Goal: Information Seeking & Learning: Check status

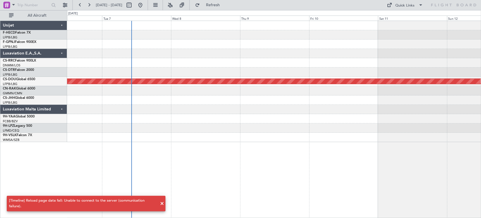
click at [131, 57] on div at bounding box center [274, 53] width 414 height 9
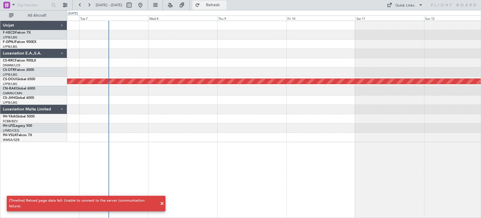
click at [225, 5] on span "Refresh" at bounding box center [213, 5] width 24 height 4
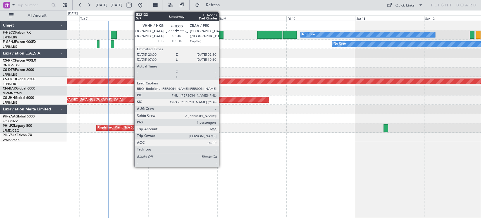
click at [221, 35] on div at bounding box center [218, 35] width 9 height 8
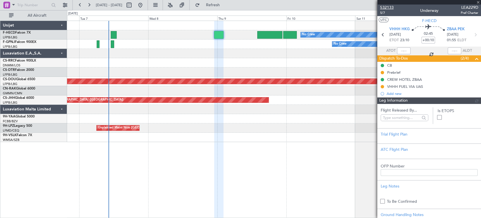
click at [387, 5] on span "532133" at bounding box center [387, 8] width 14 height 6
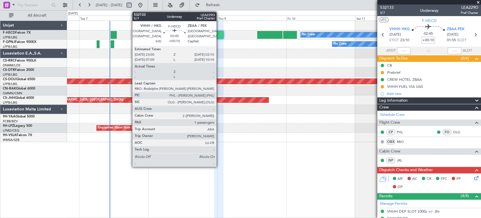
click at [219, 35] on div at bounding box center [218, 35] width 9 height 8
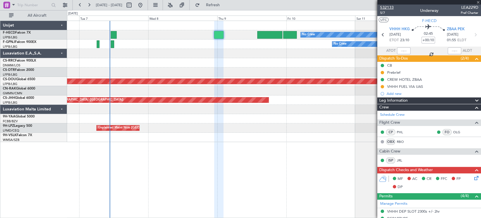
click at [391, 7] on span "532133" at bounding box center [387, 8] width 14 height 6
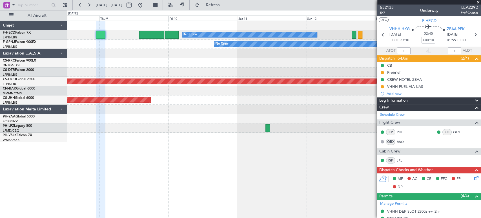
click at [55, 62] on div "No Crew Planned Maint [GEOGRAPHIC_DATA] ([GEOGRAPHIC_DATA]) No Crew No Crew Pla…" at bounding box center [240, 113] width 481 height 207
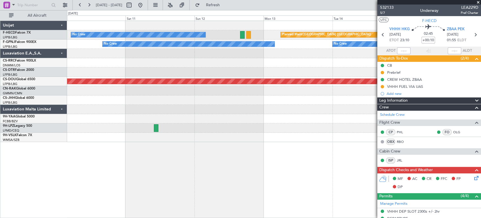
click at [87, 60] on div "No Crew Planned Maint [GEOGRAPHIC_DATA] ([GEOGRAPHIC_DATA]) No Crew No Crew No …" at bounding box center [274, 81] width 414 height 121
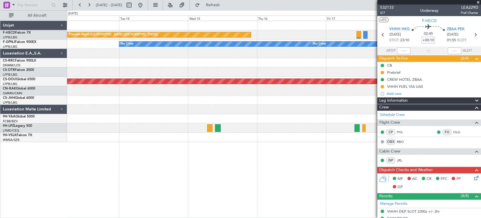
click at [392, 34] on fb-app "[DATE] - [DATE] Refresh Quick Links All Aircraft Planned Maint [GEOGRAPHIC_DATA…" at bounding box center [240, 110] width 481 height 213
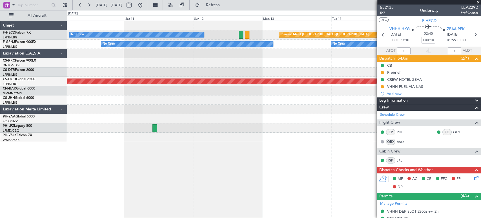
click at [309, 43] on div "Planned Maint [GEOGRAPHIC_DATA] ([GEOGRAPHIC_DATA]) No Crew No Crew No Crew No …" at bounding box center [274, 81] width 414 height 121
click at [349, 39] on div "Planned Maint [GEOGRAPHIC_DATA] ([GEOGRAPHIC_DATA]) No Crew No Crew No Crew No …" at bounding box center [274, 81] width 414 height 121
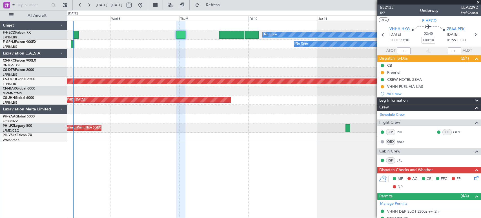
click at [173, 43] on div "No Crew Unplanned Maint [GEOGRAPHIC_DATA] ([GEOGRAPHIC_DATA]) No Crew" at bounding box center [274, 43] width 414 height 9
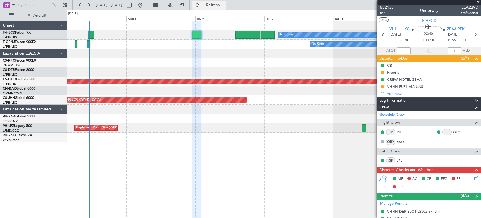
click at [225, 7] on span "Refresh" at bounding box center [213, 5] width 24 height 4
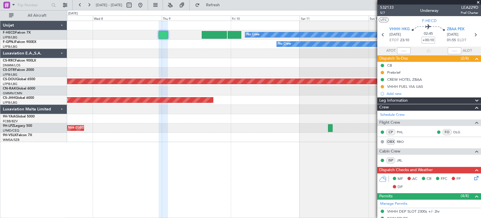
click at [83, 49] on div "No Crew Planned Maint [GEOGRAPHIC_DATA] ([GEOGRAPHIC_DATA]) No Crew Unplanned M…" at bounding box center [274, 81] width 414 height 121
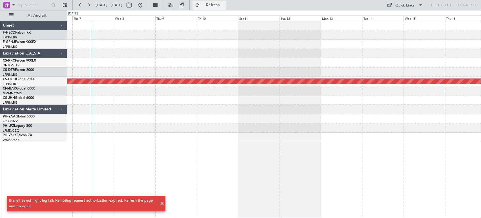
click at [225, 3] on span "Refresh" at bounding box center [213, 5] width 24 height 4
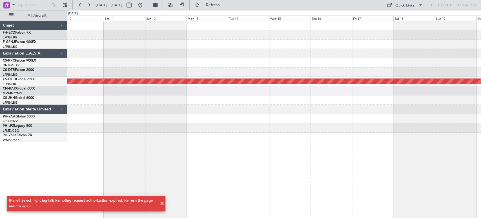
click at [95, 67] on div at bounding box center [274, 62] width 414 height 9
